Goal: Task Accomplishment & Management: Use online tool/utility

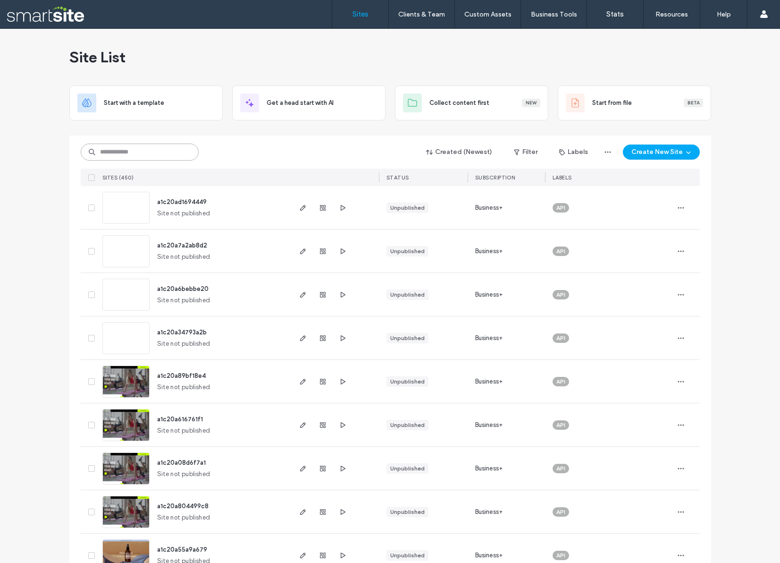
click at [165, 152] on input at bounding box center [140, 151] width 118 height 17
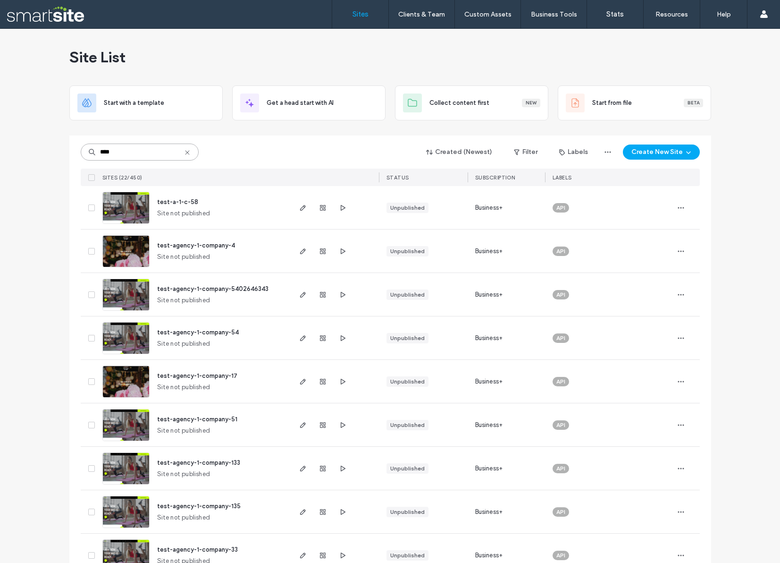
scroll to position [590, 0]
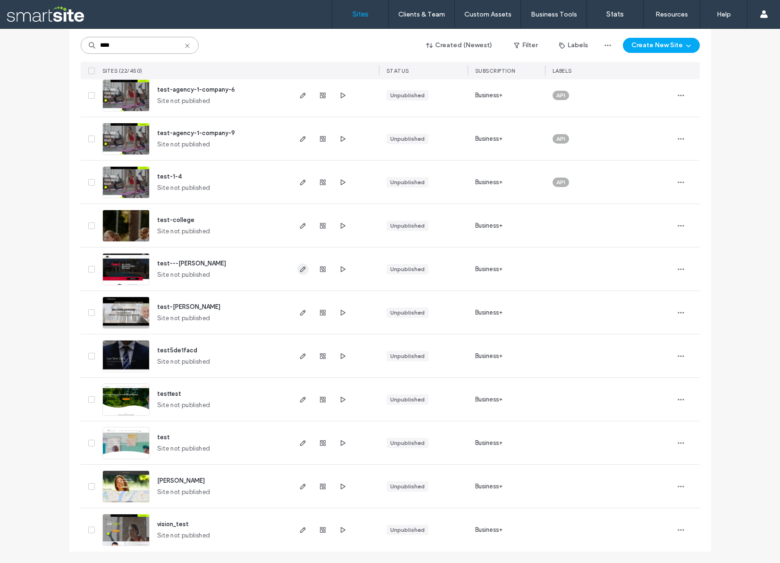
type input "****"
click at [300, 268] on use "button" at bounding box center [303, 269] width 6 height 6
